Goal: Task Accomplishment & Management: Use online tool/utility

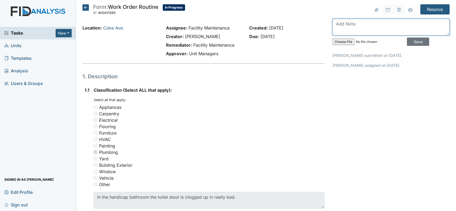
click at [335, 22] on textarea at bounding box center [390, 27] width 117 height 17
type textarea "toilet is unclogged"
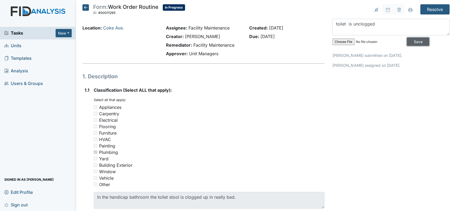
click at [413, 39] on input "Save" at bounding box center [417, 42] width 22 height 8
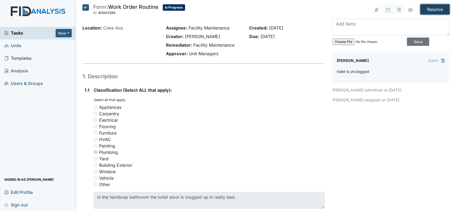
click at [424, 6] on input "Resolve" at bounding box center [434, 9] width 29 height 10
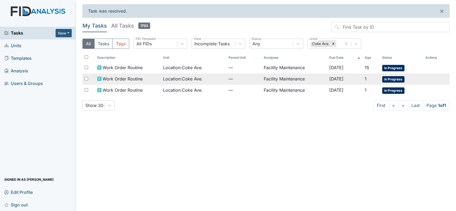
click at [273, 77] on td "Facility Maintenance" at bounding box center [293, 79] width 65 height 11
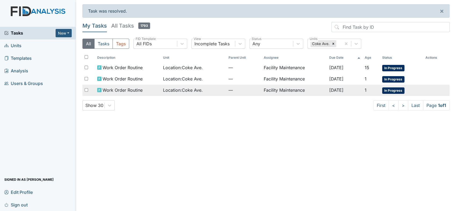
click at [153, 88] on div "Work Order Routine" at bounding box center [127, 90] width 61 height 6
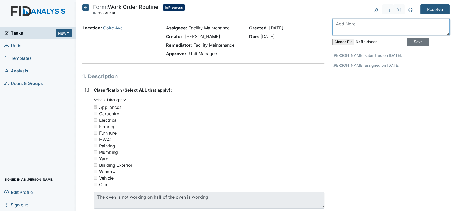
click at [338, 24] on textarea at bounding box center [390, 27] width 117 height 17
type textarea "the oven needs a element bottom(bake)"
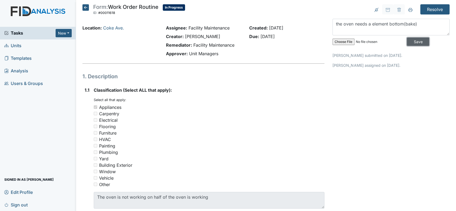
click at [412, 40] on input "Save" at bounding box center [417, 42] width 22 height 8
